Goal: Information Seeking & Learning: Learn about a topic

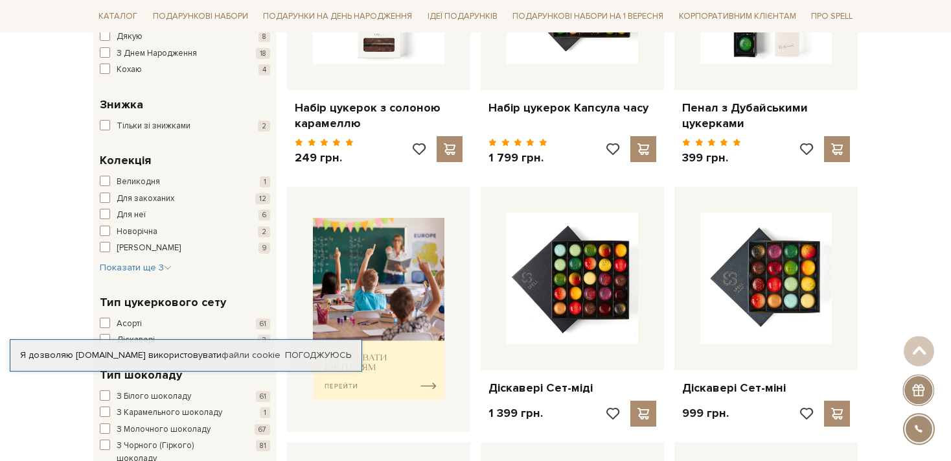
scroll to position [410, 0]
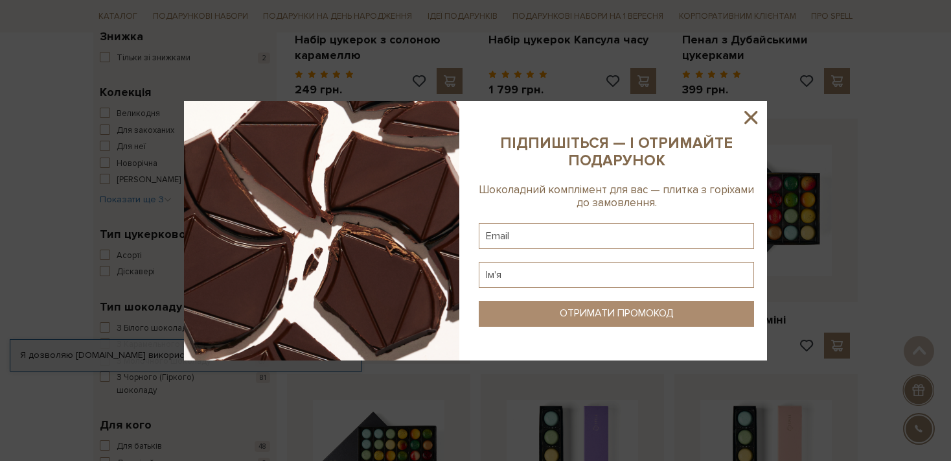
click at [751, 119] on icon at bounding box center [751, 117] width 22 height 22
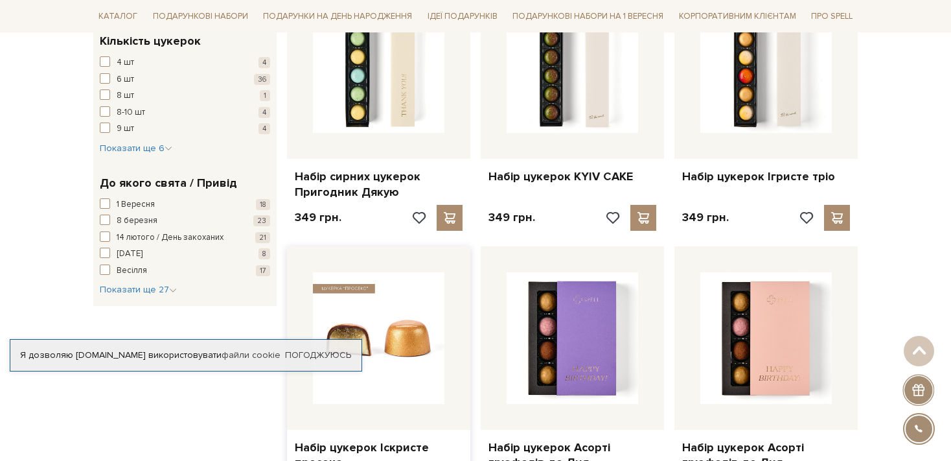
scroll to position [1231, 0]
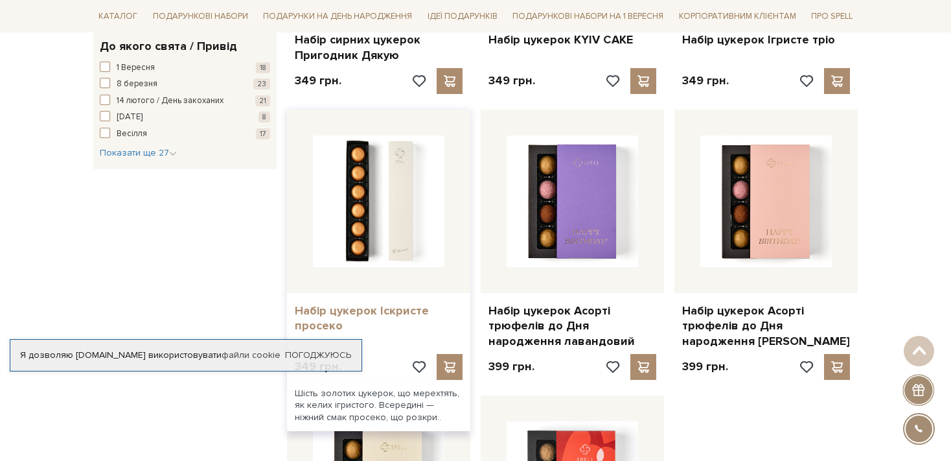
click at [397, 311] on link "Набір цукерок Іскристе просеко" at bounding box center [379, 318] width 168 height 30
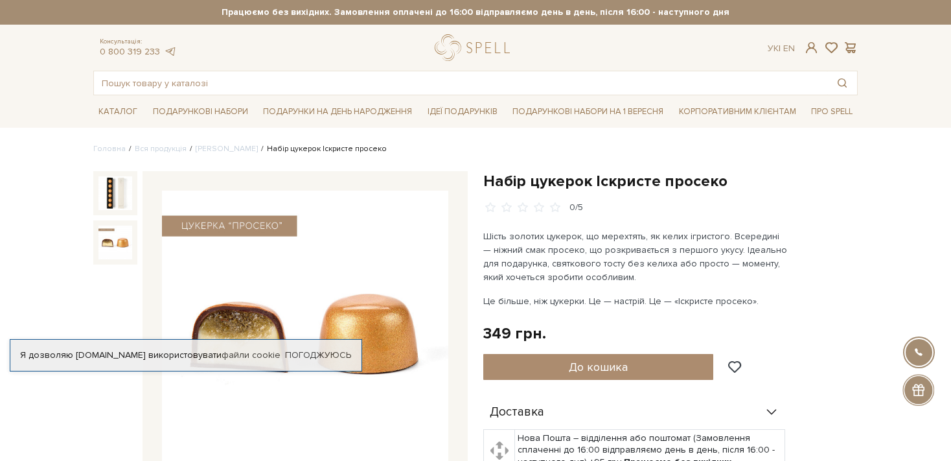
click at [104, 238] on img at bounding box center [115, 242] width 34 height 34
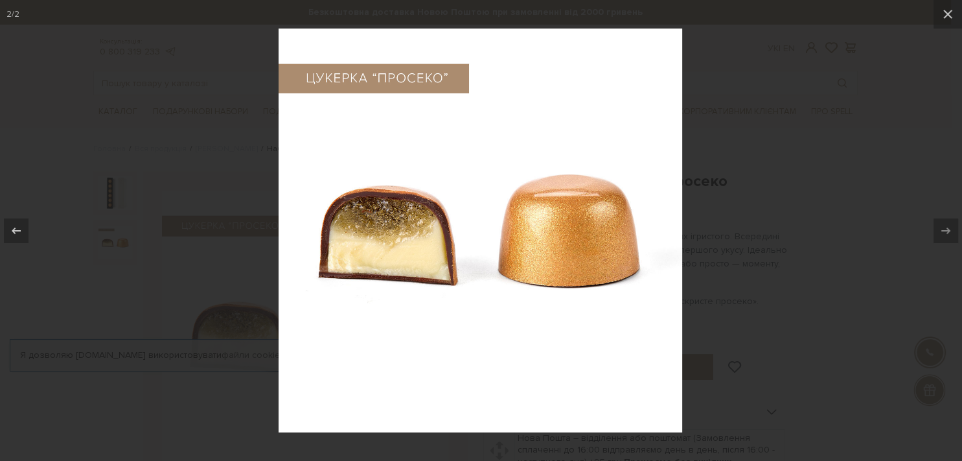
click at [833, 243] on div at bounding box center [481, 230] width 962 height 461
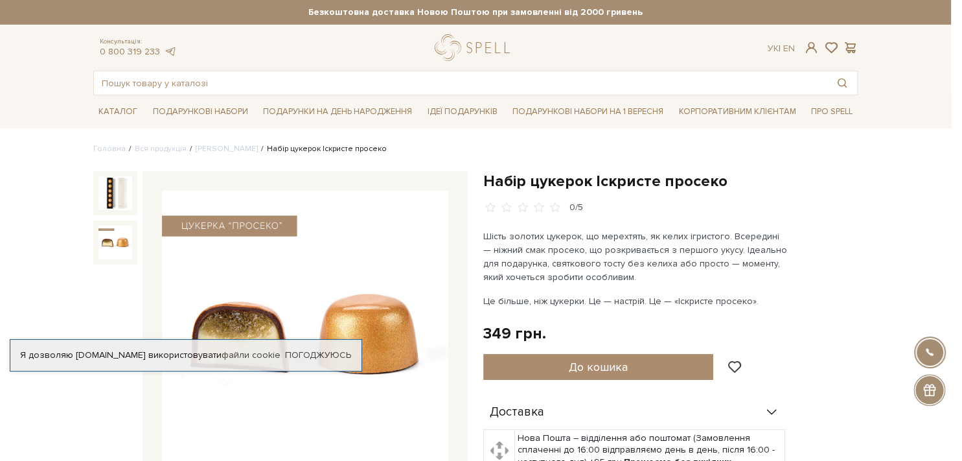
click at [833, 243] on div at bounding box center [481, 230] width 962 height 461
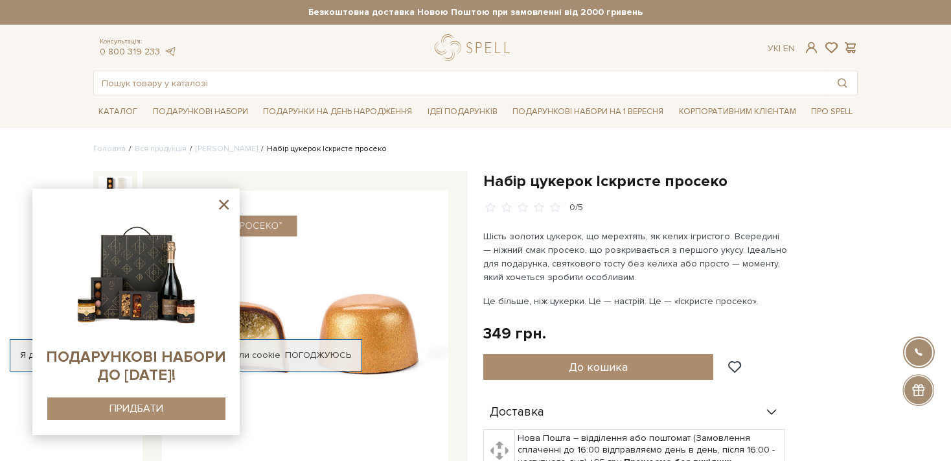
click at [636, 255] on p "Шість золотих цукерок, що мерехтять, як келих ігристого. Всередині — ніжний сма…" at bounding box center [635, 256] width 304 height 54
click at [224, 200] on icon at bounding box center [224, 204] width 16 height 16
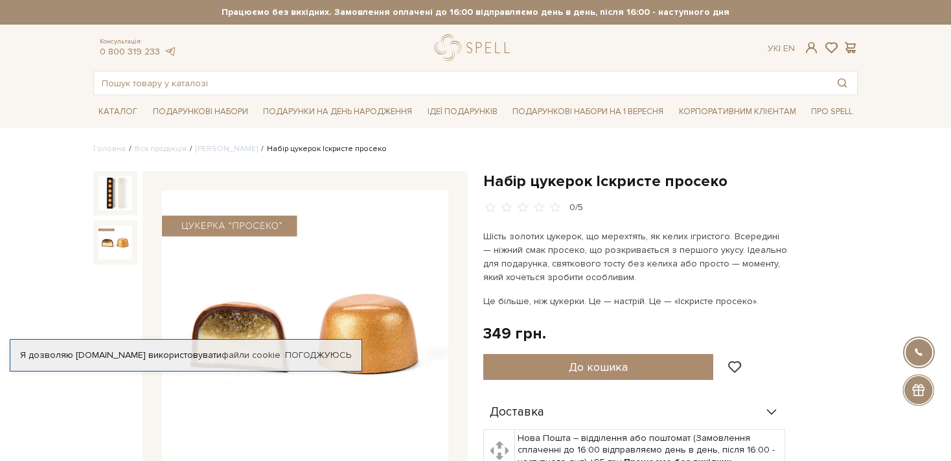
click at [593, 178] on h1 "Набір цукерок Іскристе просеко" at bounding box center [670, 181] width 375 height 20
drag, startPoint x: 593, startPoint y: 178, endPoint x: 626, endPoint y: 178, distance: 33.0
click at [595, 178] on h1 "Набір цукерок Іскристе просеко" at bounding box center [670, 181] width 375 height 20
drag, startPoint x: 704, startPoint y: 183, endPoint x: 715, endPoint y: 184, distance: 10.4
click at [715, 184] on h1 "Набір цукерок Іскристе просеко" at bounding box center [670, 181] width 375 height 20
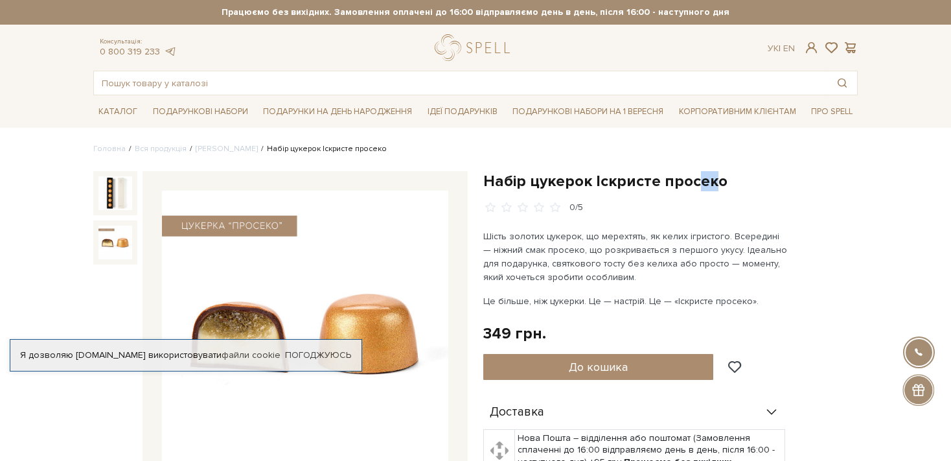
click at [728, 178] on h1 "Набір цукерок Іскристе просеко" at bounding box center [670, 181] width 375 height 20
drag, startPoint x: 725, startPoint y: 175, endPoint x: 707, endPoint y: 178, distance: 18.3
click at [721, 175] on h1 "Набір цукерок Іскристе просеко" at bounding box center [670, 181] width 375 height 20
drag, startPoint x: 594, startPoint y: 176, endPoint x: 718, endPoint y: 185, distance: 124.1
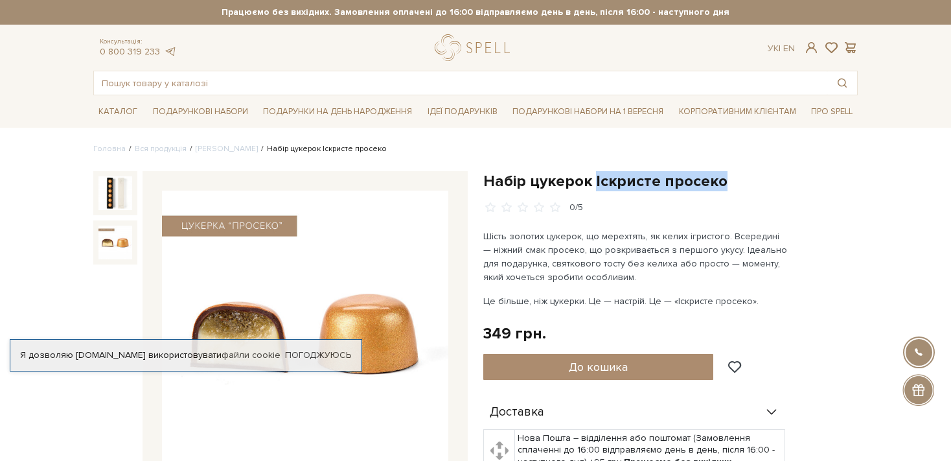
click at [718, 185] on h1 "Набір цукерок Іскристе просеко" at bounding box center [670, 181] width 375 height 20
copy h1 "Іскристе просеко"
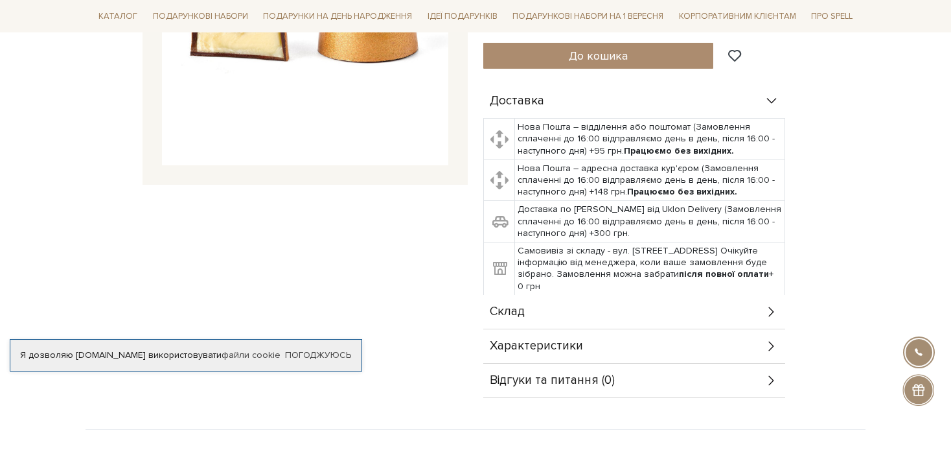
scroll to position [479, 0]
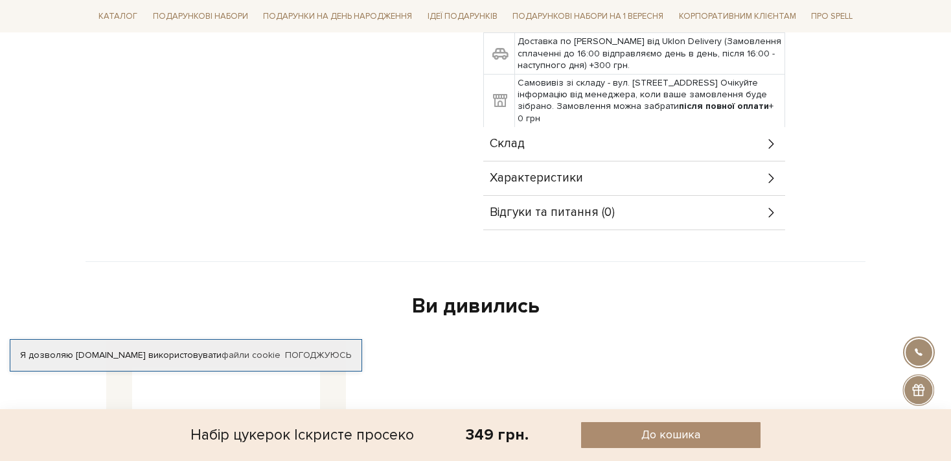
click at [715, 181] on div "Характеристики" at bounding box center [634, 178] width 302 height 34
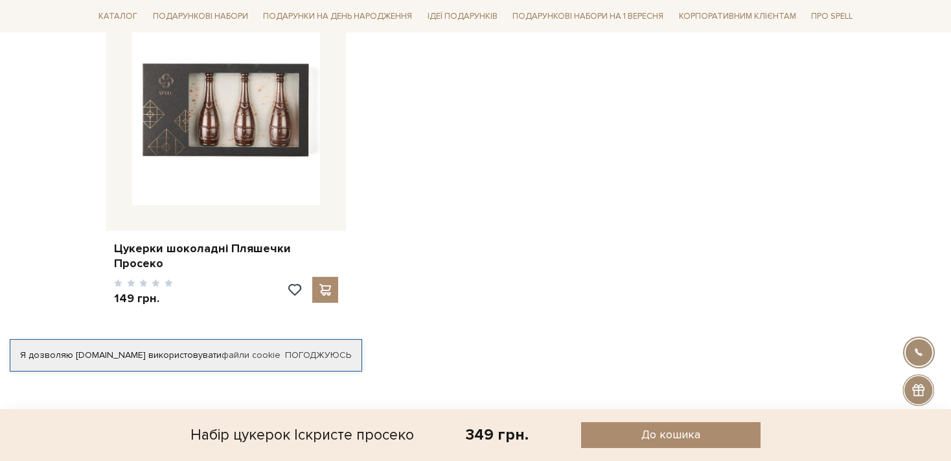
scroll to position [1163, 0]
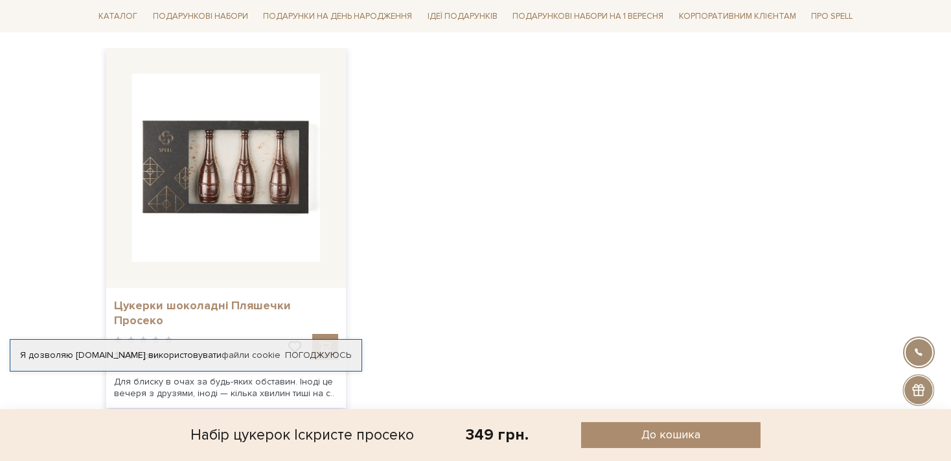
click at [242, 309] on link "Цукерки шоколадні Пляшечки Просеко" at bounding box center [226, 313] width 224 height 30
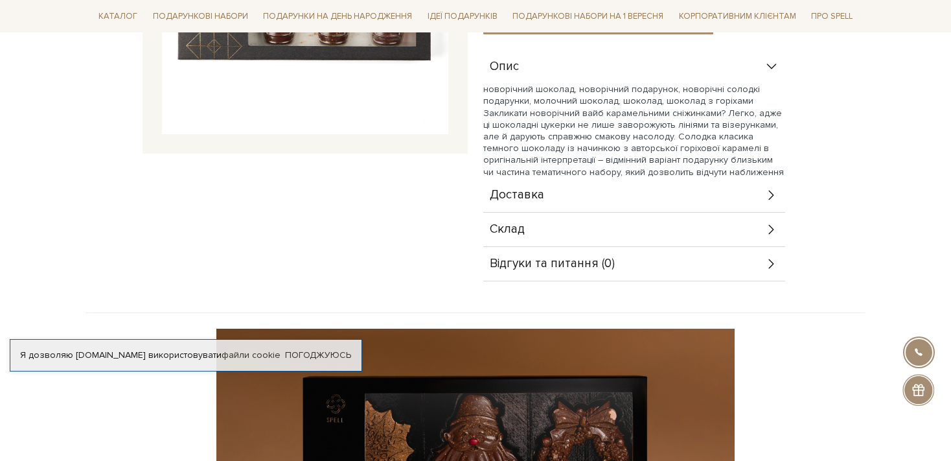
scroll to position [616, 0]
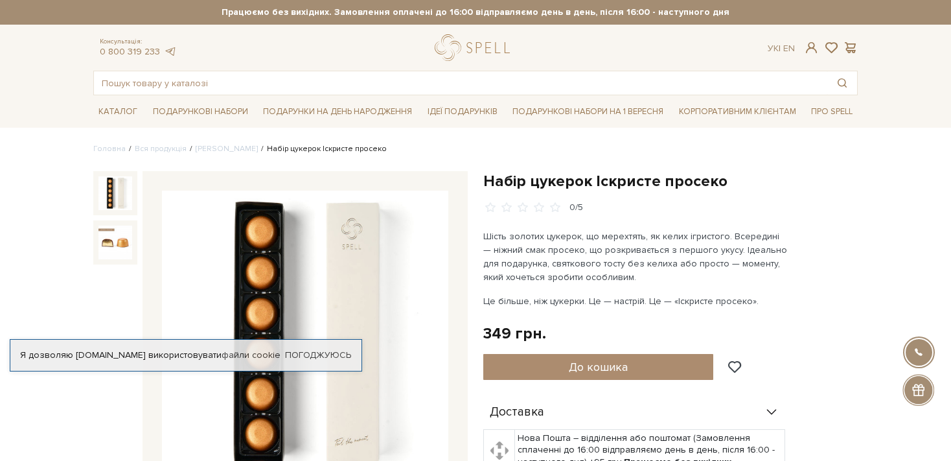
scroll to position [342, 0]
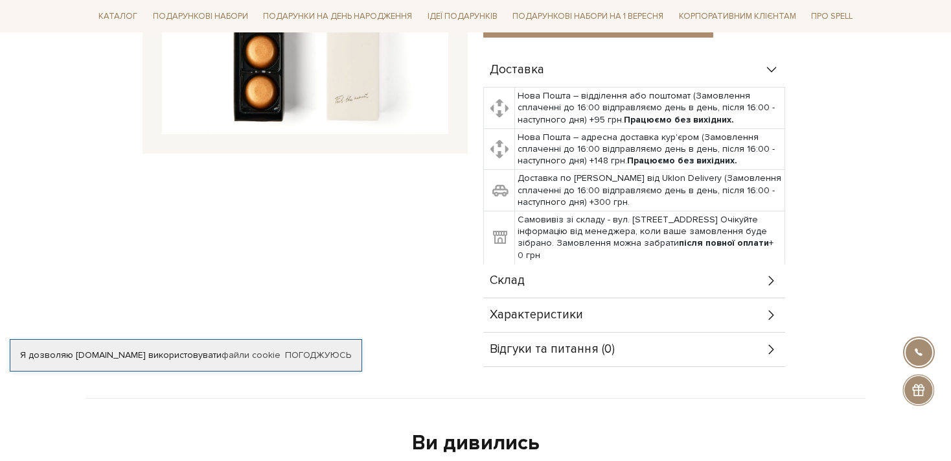
click at [735, 343] on div "Відгуки та питання (0)" at bounding box center [634, 349] width 302 height 34
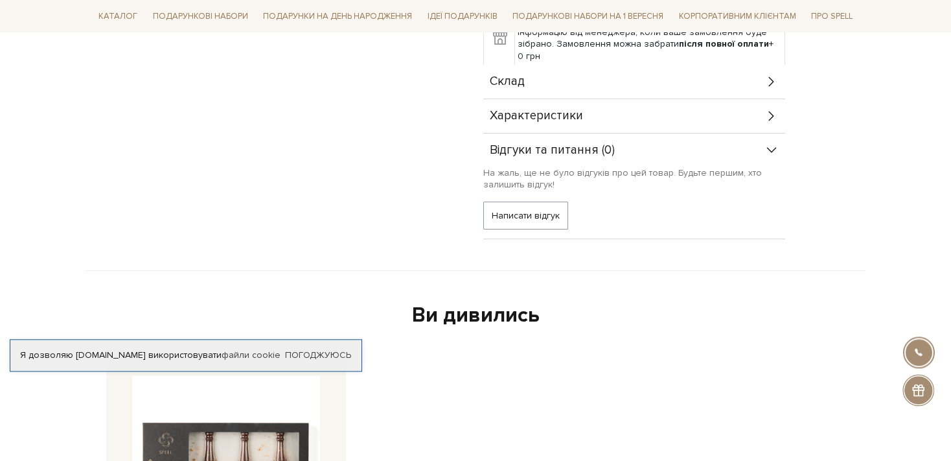
scroll to position [616, 0]
